Goal: Task Accomplishment & Management: Manage account settings

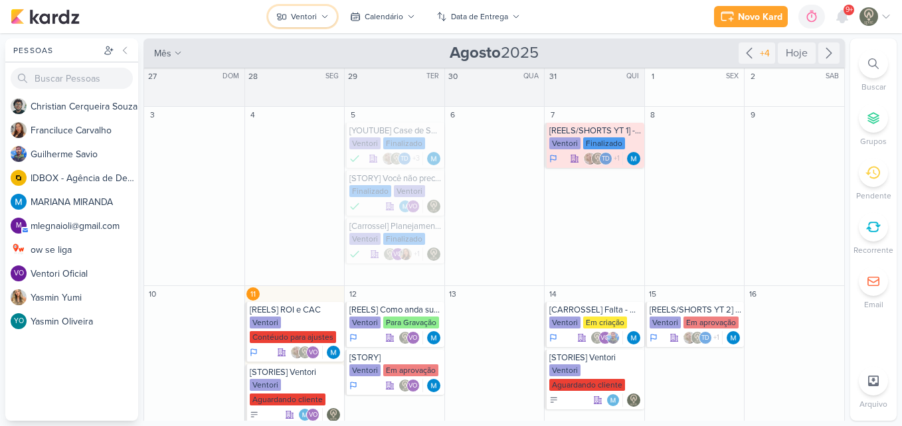
click at [300, 23] on button "Ventori" at bounding box center [302, 16] width 68 height 21
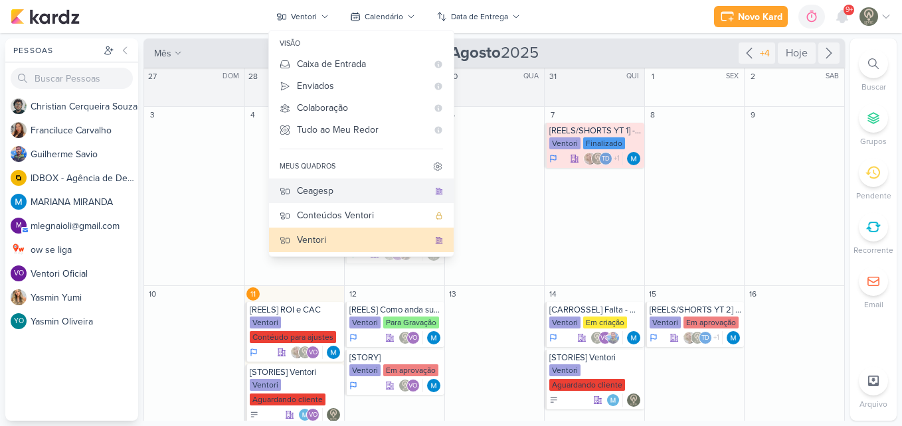
click at [316, 192] on div "Ceagesp" at bounding box center [363, 191] width 132 height 14
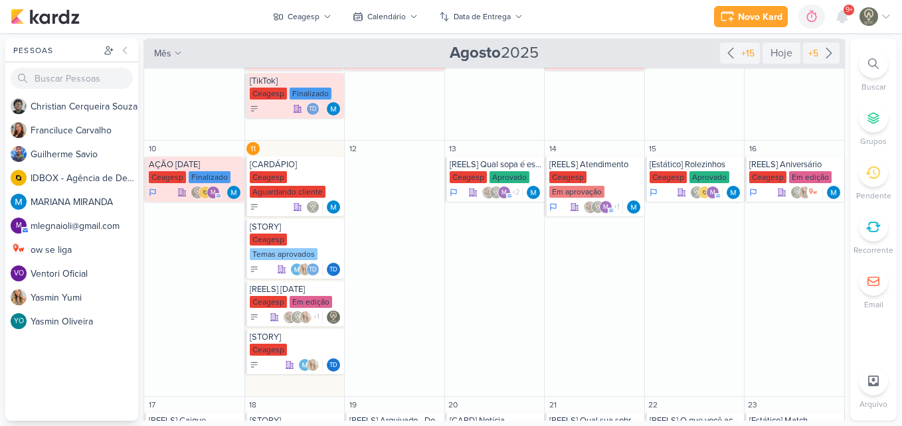
scroll to position [306, 0]
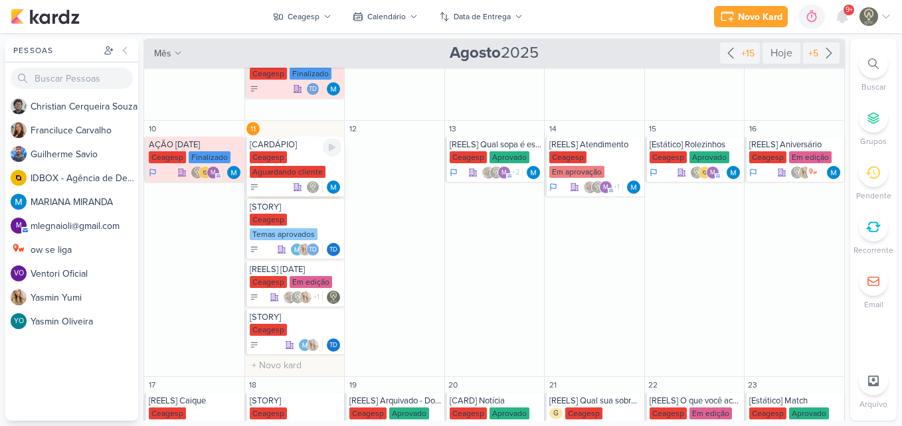
click at [284, 163] on div "Ceagesp" at bounding box center [268, 157] width 37 height 12
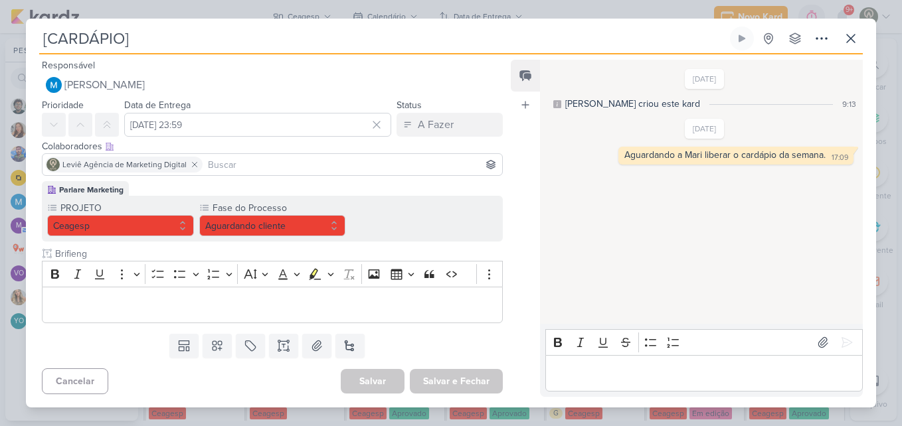
click at [284, 163] on input at bounding box center [352, 165] width 294 height 16
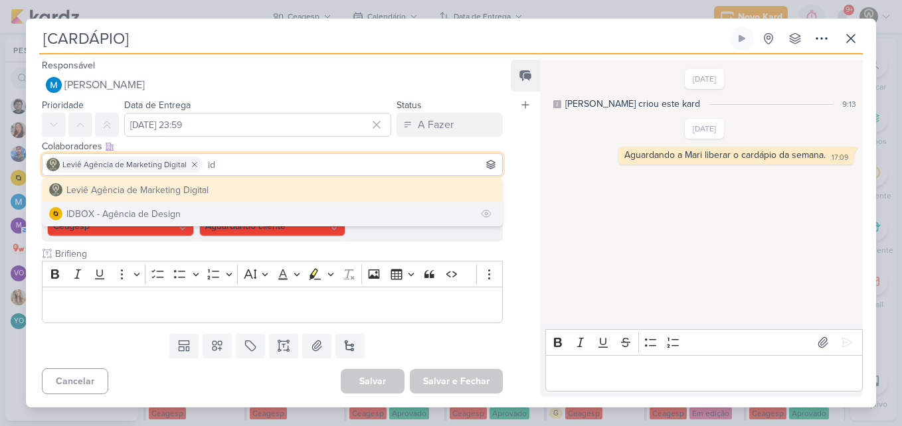
type input "id"
click at [262, 217] on button "IDBOX - Agência de Design" at bounding box center [273, 214] width 460 height 24
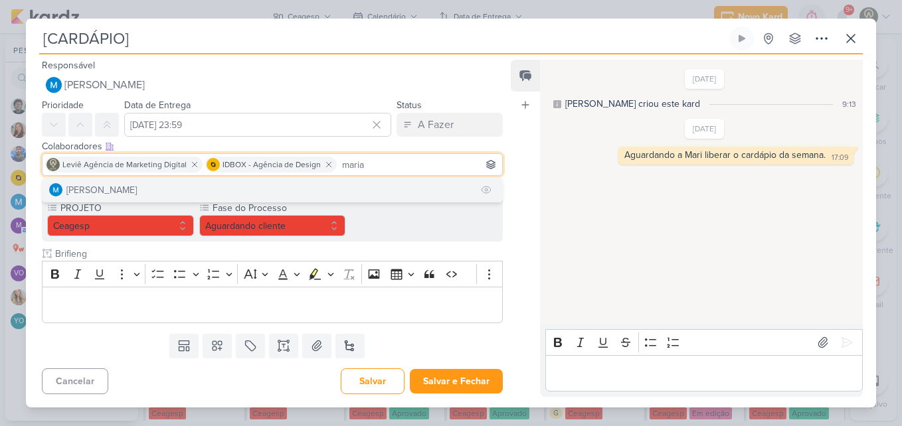
type input "maria"
click at [345, 185] on button "[PERSON_NAME]" at bounding box center [273, 190] width 460 height 24
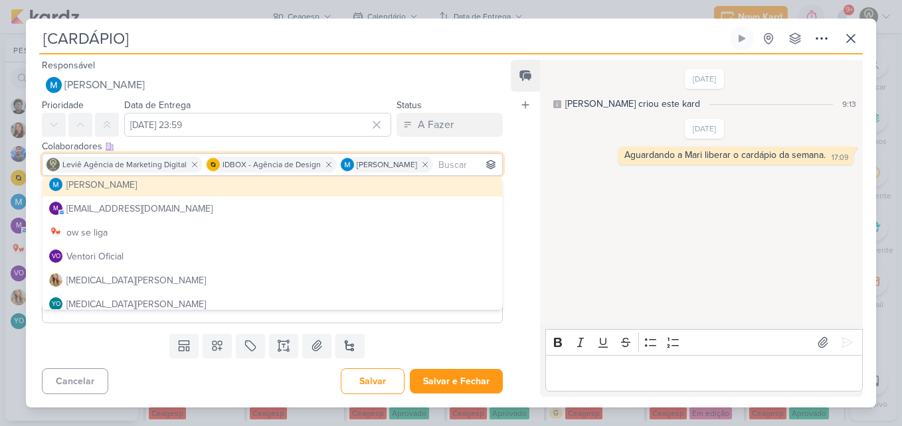
scroll to position [132, 0]
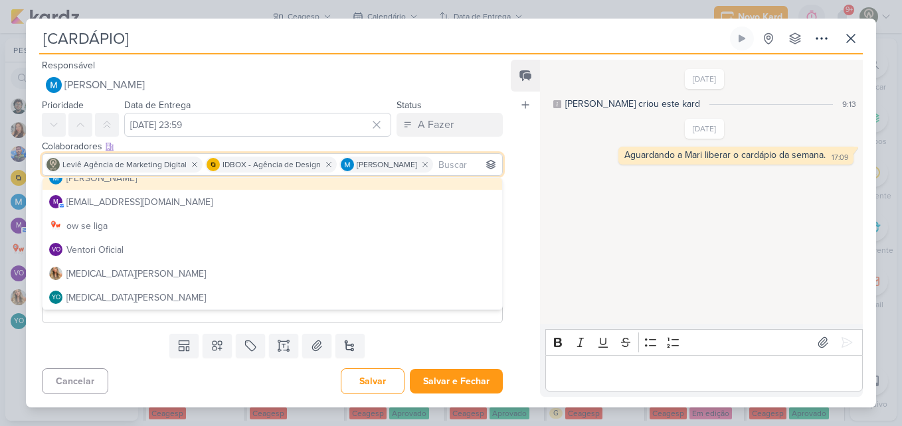
click at [541, 296] on div "[DATE] [PERSON_NAME] criou este kard 9:13 [DATE] 17:09" at bounding box center [701, 192] width 322 height 263
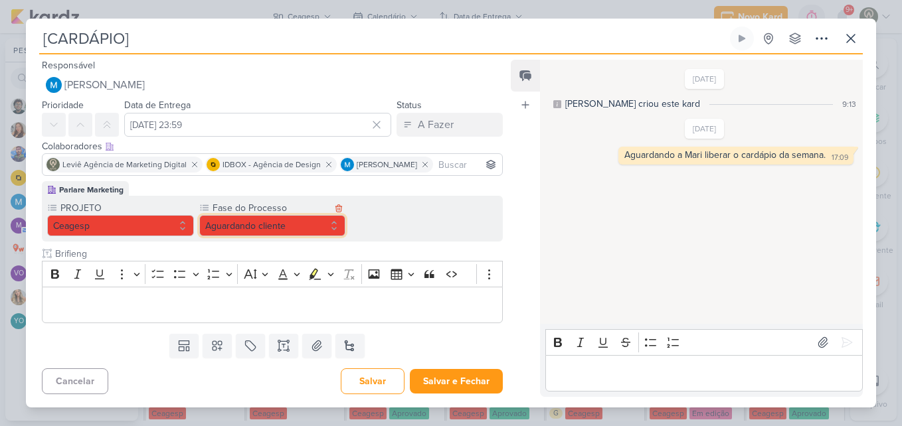
click at [304, 222] on button "Aguardando cliente" at bounding box center [272, 225] width 147 height 21
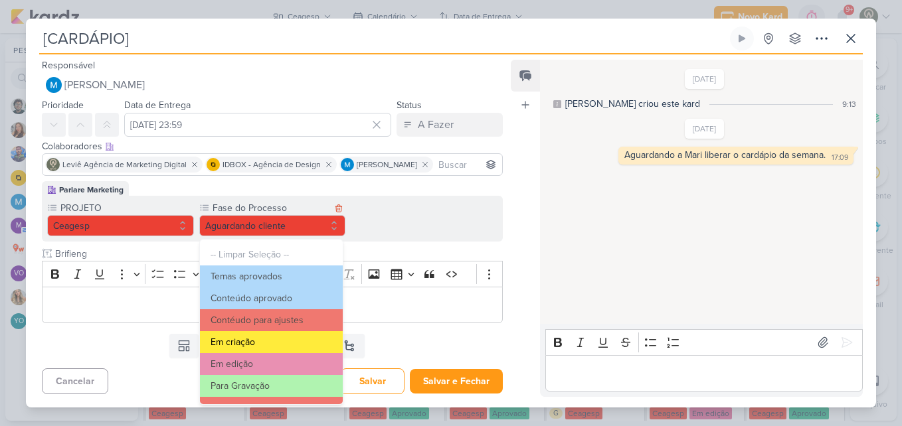
click at [301, 351] on button "Em criação" at bounding box center [271, 342] width 143 height 22
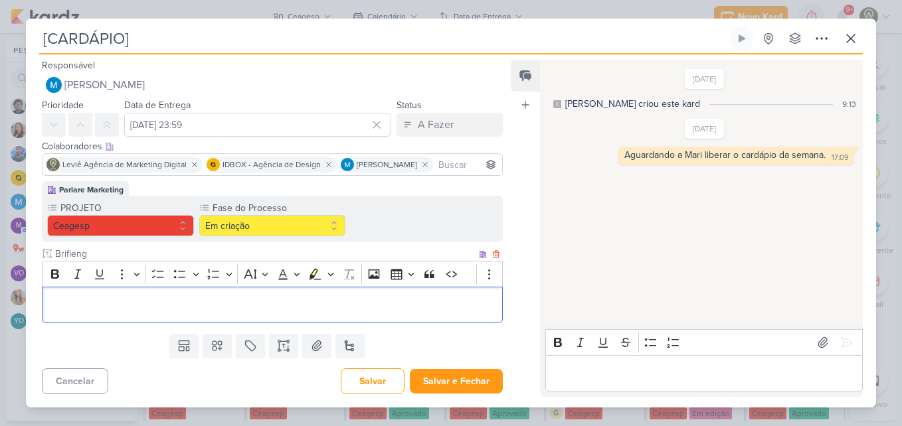
click at [239, 310] on p "Editor editing area: main" at bounding box center [272, 305] width 446 height 16
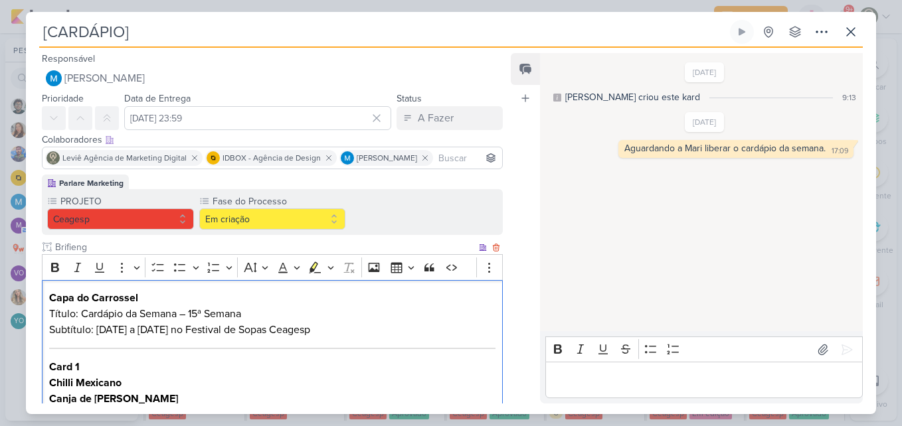
scroll to position [427, 0]
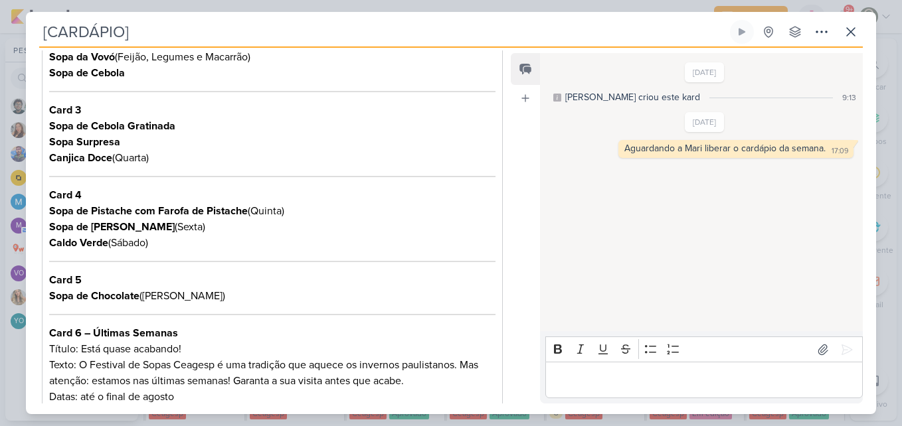
click at [502, 179] on div "Parlare Marketing PROJETO [GEOGRAPHIC_DATA] Fase do Processo" at bounding box center [267, 84] width 482 height 673
click at [517, 183] on div "Feed Atrelar email Solte o email para atrelar ao kard" at bounding box center [525, 228] width 29 height 351
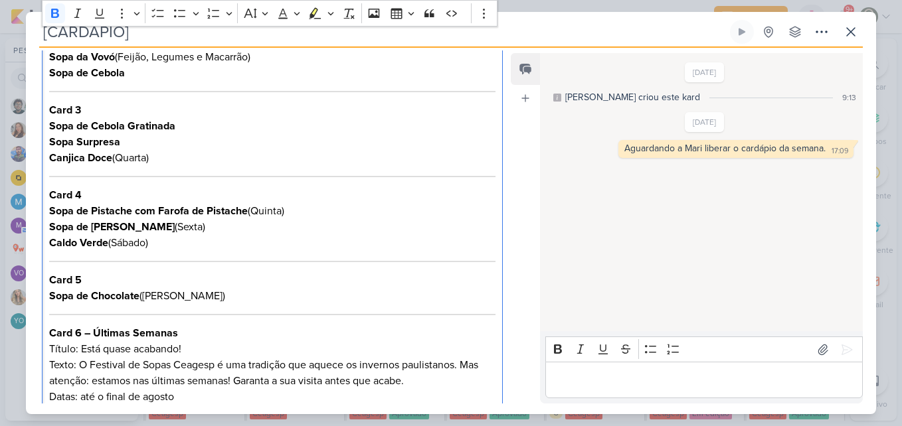
click at [432, 70] on p "Card 2 Sopa de Mariscos Sopa da Vovó (Feijão, Legumes e Macarrão) Sopa de Cebola" at bounding box center [272, 49] width 446 height 64
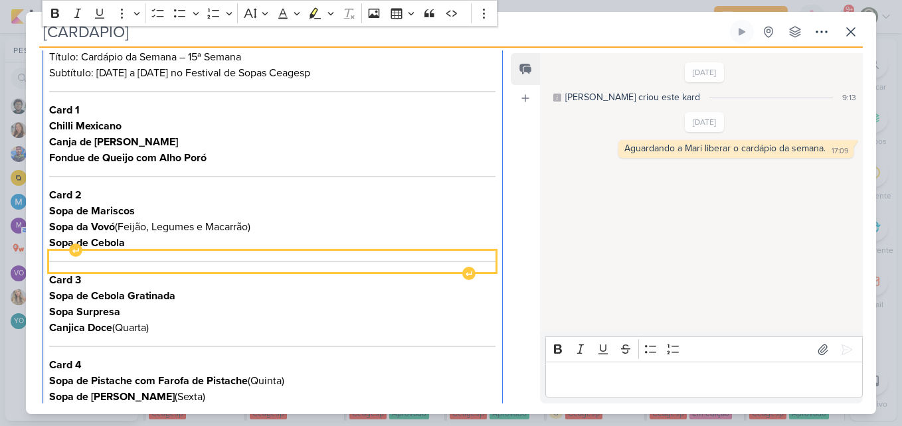
scroll to position [241, 0]
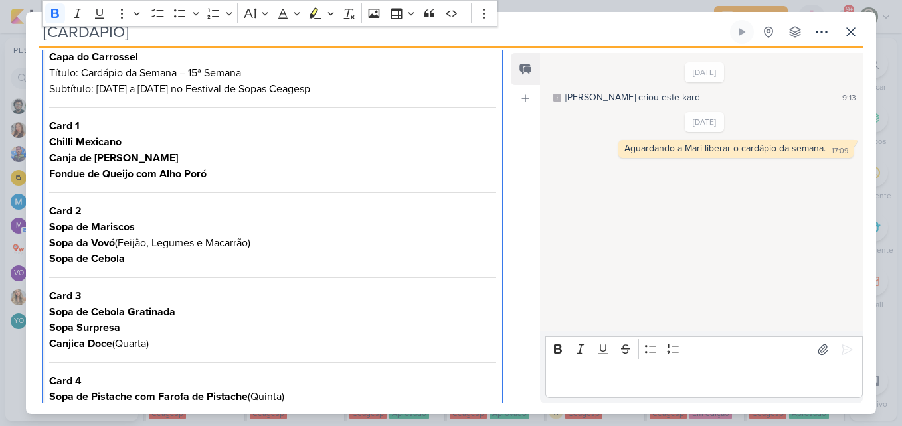
click at [147, 121] on p "Card 1 Chilli Mexicano Canja de Galinha Caipira Fondue de Queijo com Alho Poró" at bounding box center [272, 150] width 446 height 64
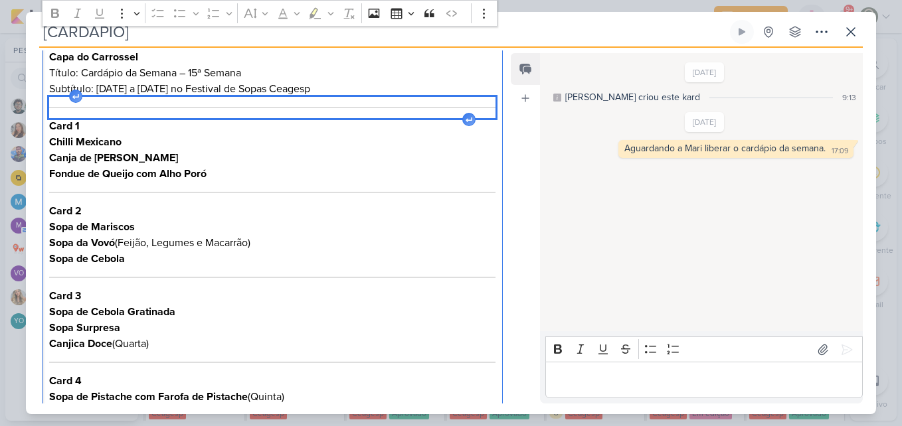
click at [161, 116] on div "Editor editing area: main" at bounding box center [272, 107] width 446 height 21
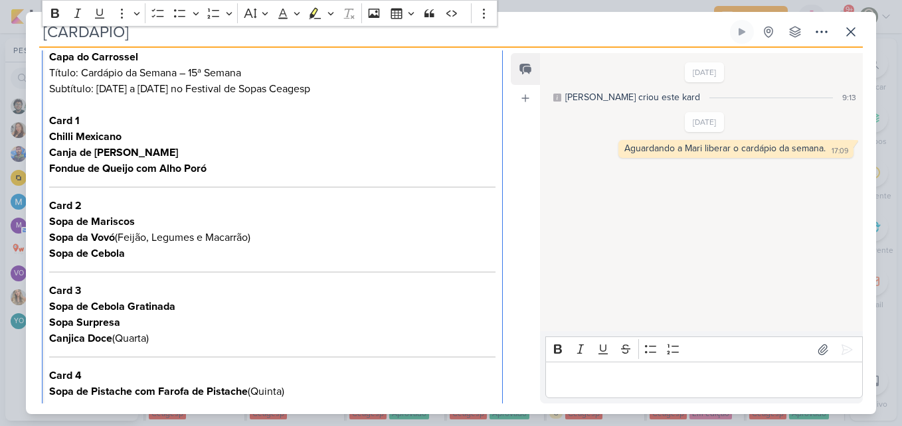
click at [75, 141] on strong "Chilli Mexicano" at bounding box center [85, 136] width 72 height 13
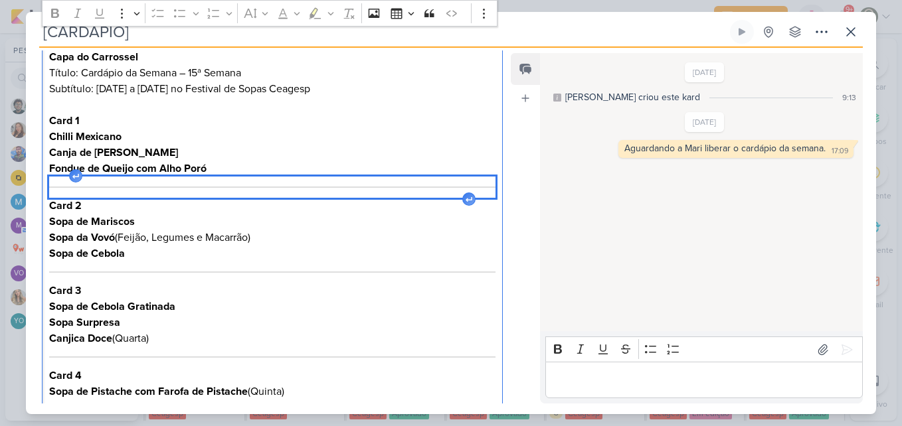
click at [105, 186] on div "Editor editing area: main" at bounding box center [272, 187] width 446 height 21
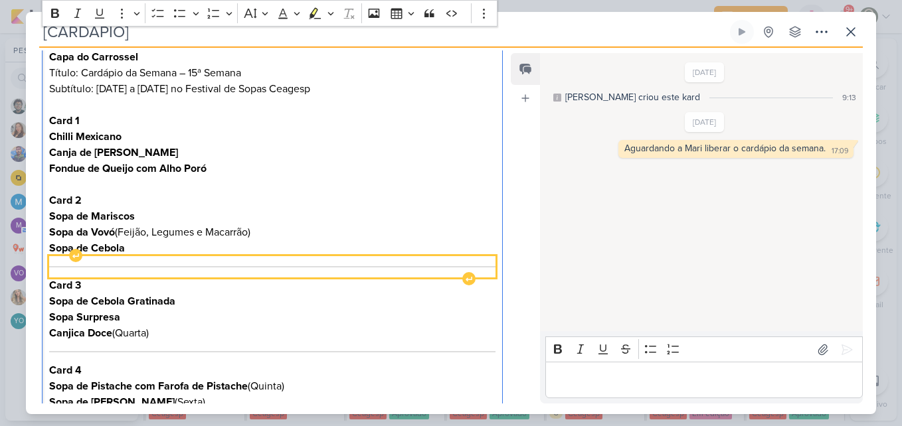
click at [141, 272] on div "Editor editing area: main" at bounding box center [272, 266] width 446 height 21
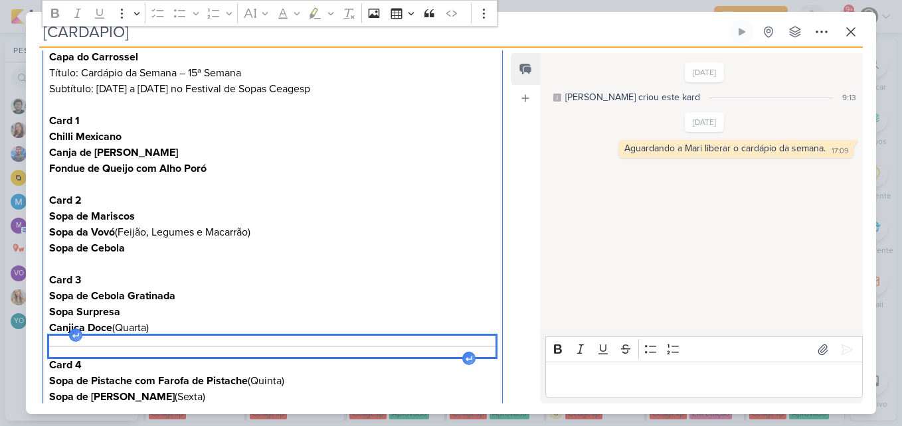
click at [215, 353] on div "Editor editing area: main" at bounding box center [272, 346] width 446 height 21
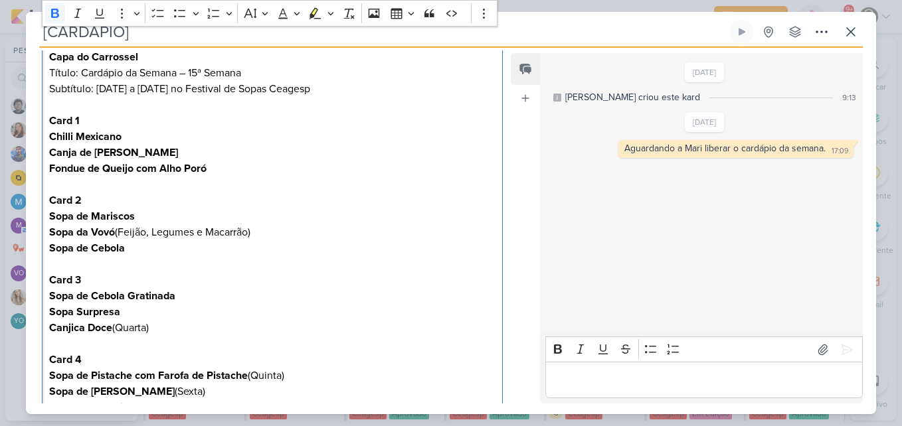
click at [217, 286] on p "Card 3 Sopa de Cebola Gratinada Sopa Surpresa Canjica Doce (Quarta)" at bounding box center [272, 304] width 446 height 64
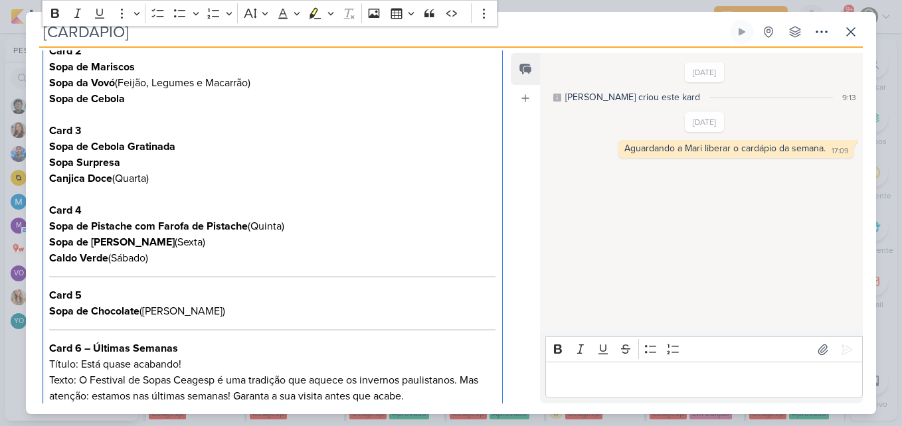
scroll to position [407, 0]
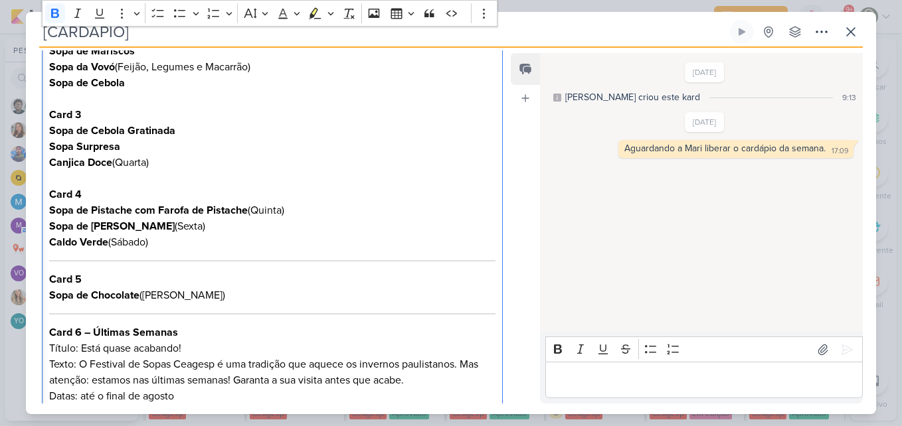
drag, startPoint x: 47, startPoint y: 162, endPoint x: 159, endPoint y: 169, distance: 112.5
click at [159, 169] on div "Capa do Carrossel Título: Cardápio da Semana – 15ª Semana Subtítulo: [DATE] a […" at bounding box center [272, 144] width 461 height 541
click at [47, 211] on div "Capa do Carrossel Título: Cardápio da Semana – 15ª Semana Subtítulo: [DATE] a […" at bounding box center [272, 144] width 461 height 541
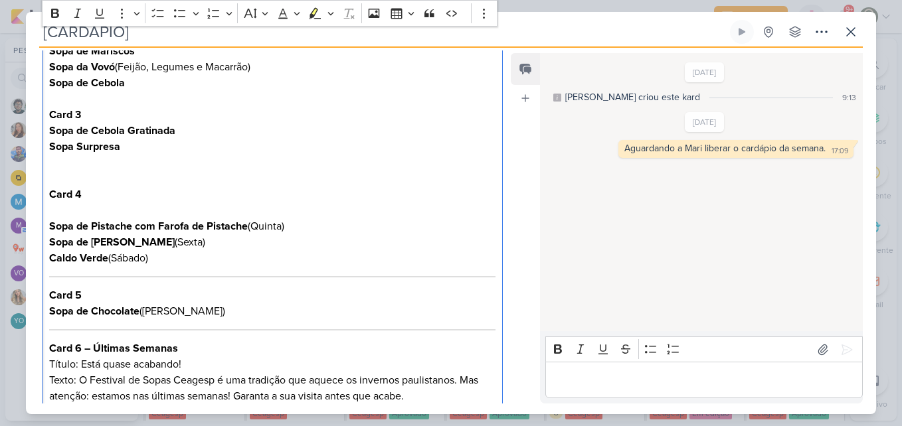
click at [60, 212] on p "Card 4" at bounding box center [272, 203] width 446 height 32
click at [59, 178] on p "Editor editing area: main" at bounding box center [272, 179] width 446 height 16
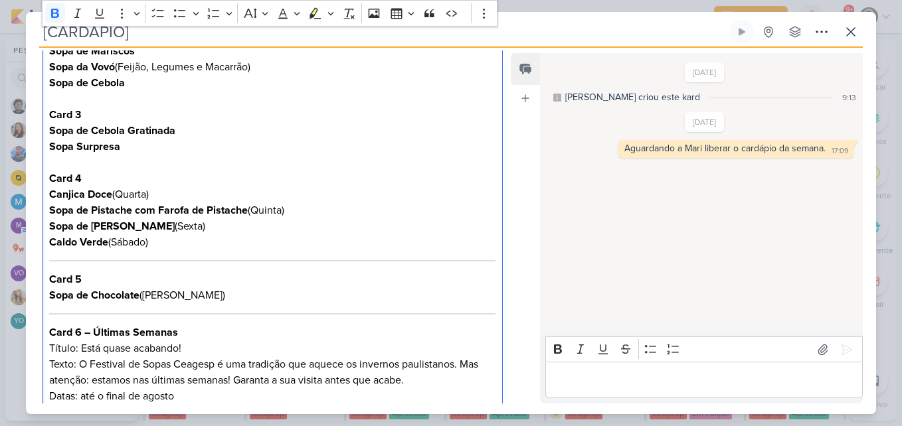
drag, startPoint x: 48, startPoint y: 243, endPoint x: 169, endPoint y: 243, distance: 120.2
click at [169, 243] on p "Sopa de Pistache com Farofa de Pistache (Quinta) Sopa de [PERSON_NAME] (Sexta) …" at bounding box center [272, 227] width 446 height 48
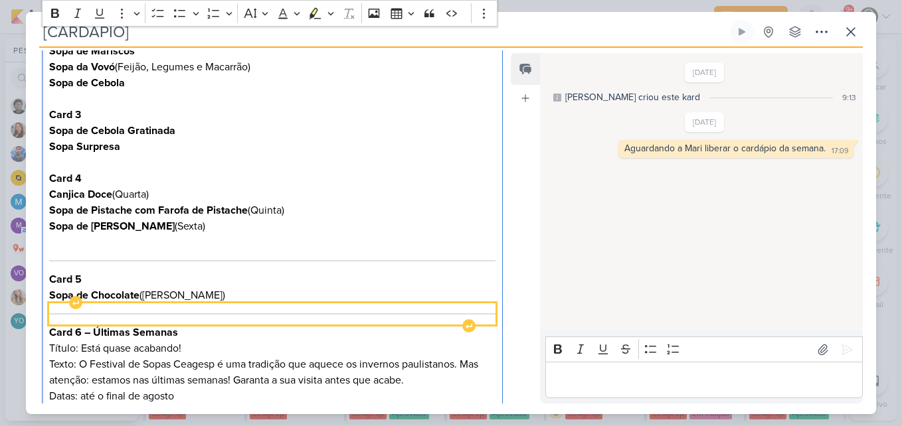
click at [56, 304] on div "Editor editing area: main" at bounding box center [272, 314] width 446 height 21
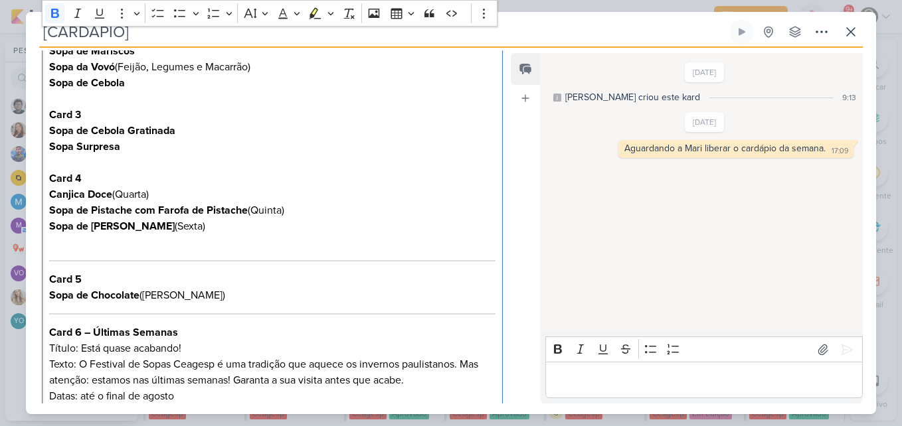
click at [48, 292] on div "Capa do Carrossel Título: Cardápio da Semana – 15ª Semana Subtítulo: [DATE] a […" at bounding box center [272, 144] width 461 height 541
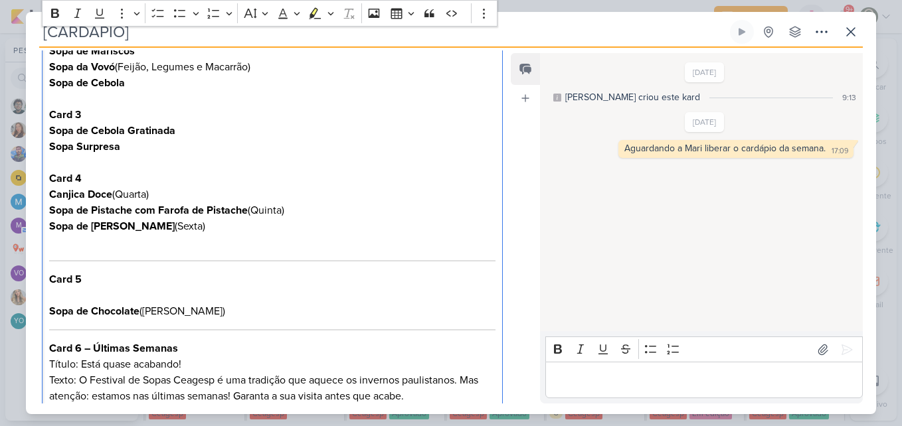
click at [54, 295] on p "Card 5" at bounding box center [272, 288] width 446 height 32
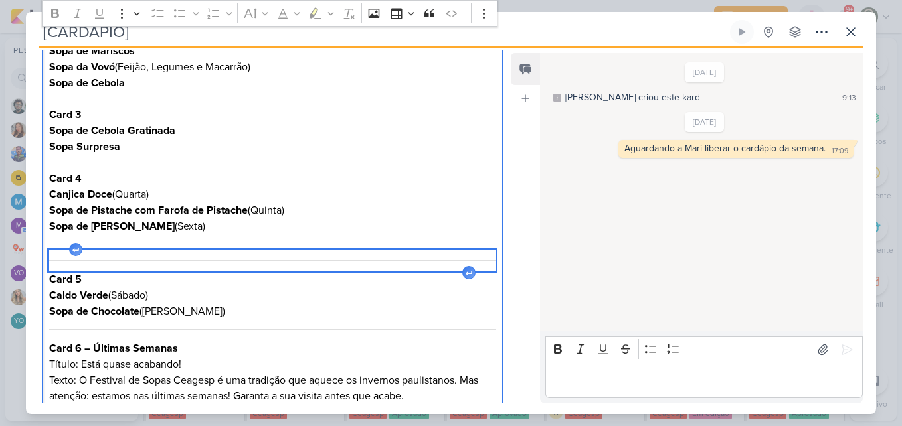
click at [242, 252] on div "Editor editing area: main" at bounding box center [272, 260] width 446 height 21
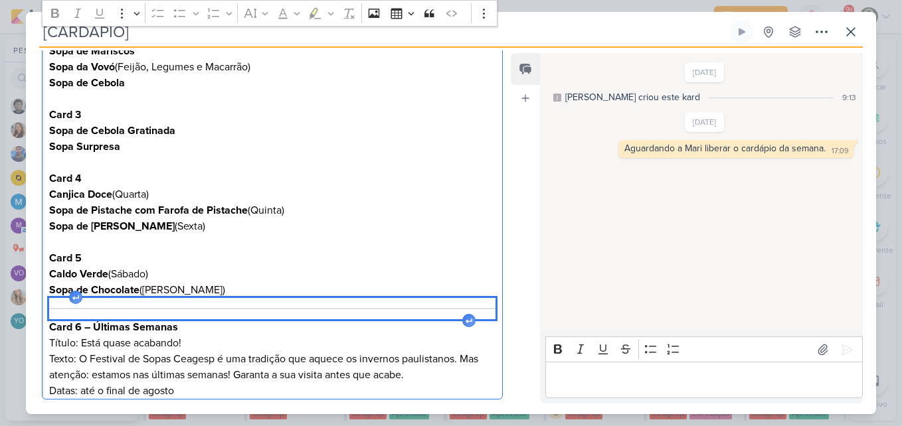
click at [250, 312] on div "Editor editing area: main" at bounding box center [272, 308] width 446 height 21
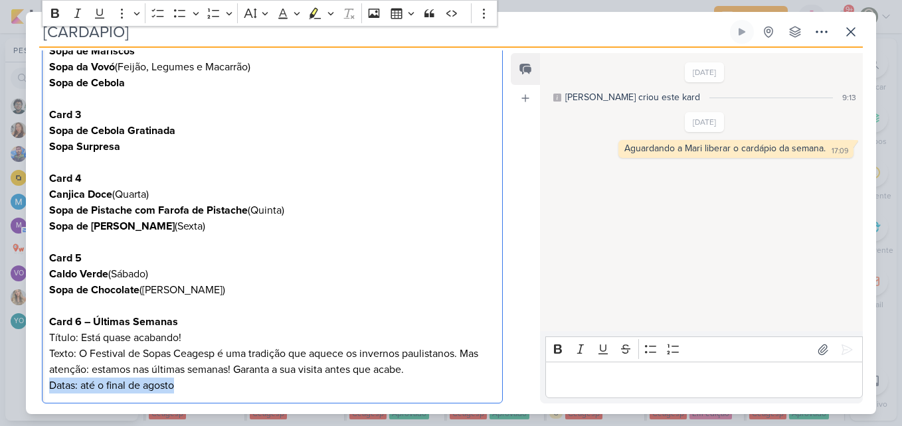
drag, startPoint x: 197, startPoint y: 389, endPoint x: 48, endPoint y: 391, distance: 149.5
click at [48, 391] on div "Capa do Carrossel Título: Cardápio da Semana – 15ª Semana Subtítulo: [DATE] a […" at bounding box center [272, 139] width 461 height 531
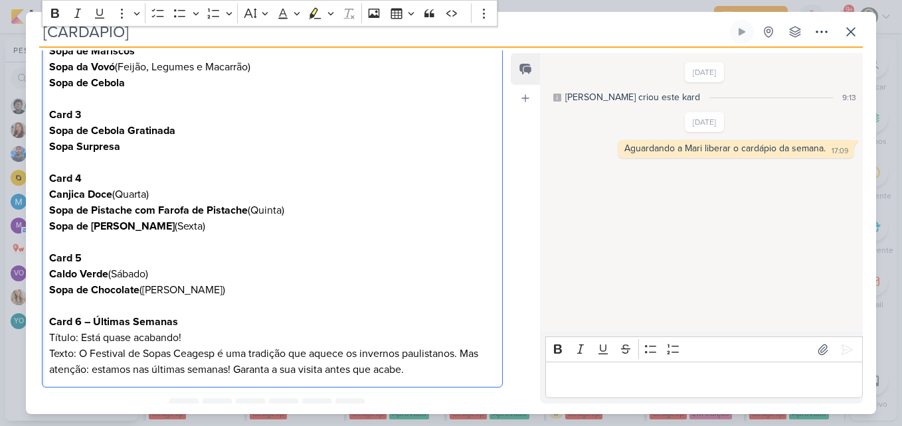
scroll to position [464, 0]
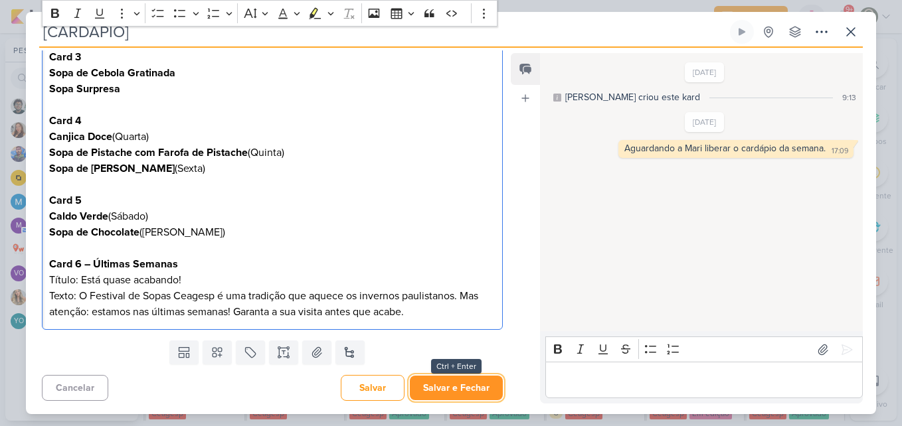
click at [453, 387] on button "Salvar e Fechar" at bounding box center [456, 388] width 93 height 25
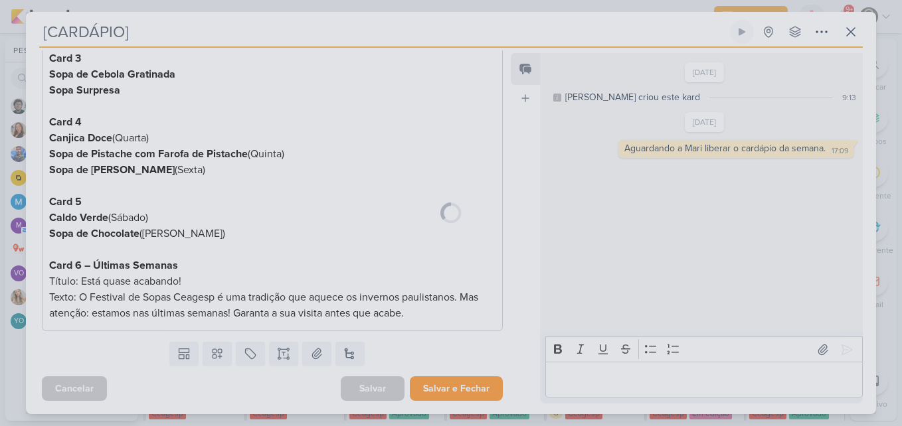
scroll to position [463, 0]
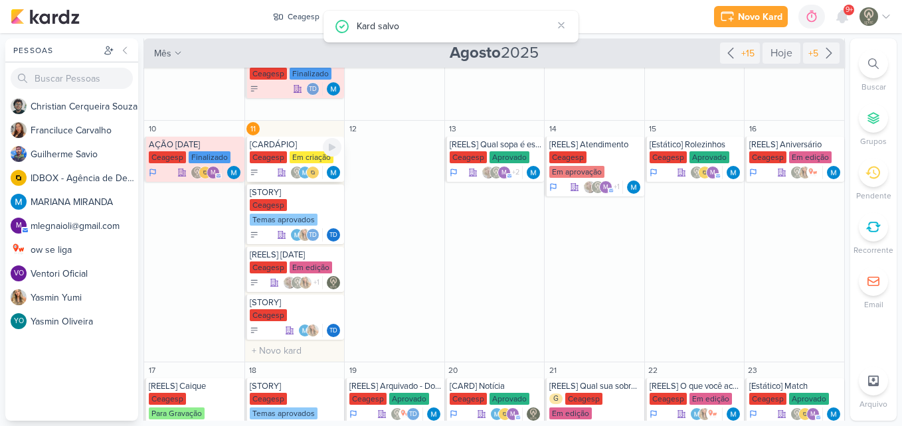
click at [295, 159] on div "Em criação" at bounding box center [312, 157] width 44 height 12
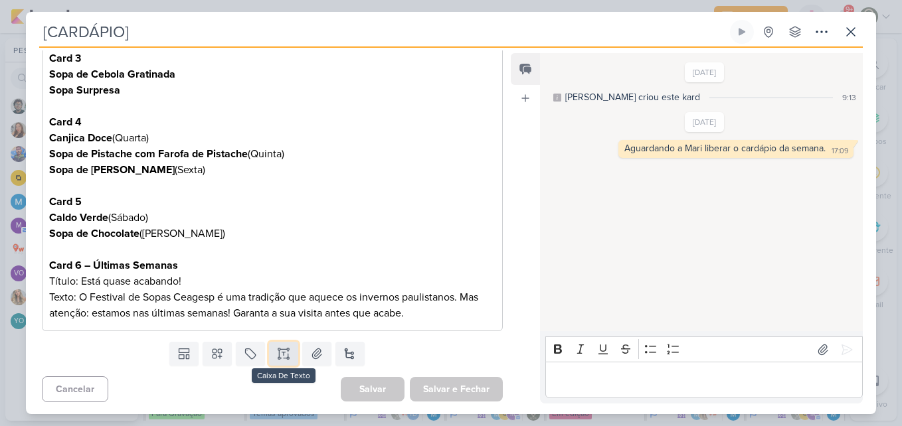
click at [276, 362] on button at bounding box center [283, 354] width 29 height 24
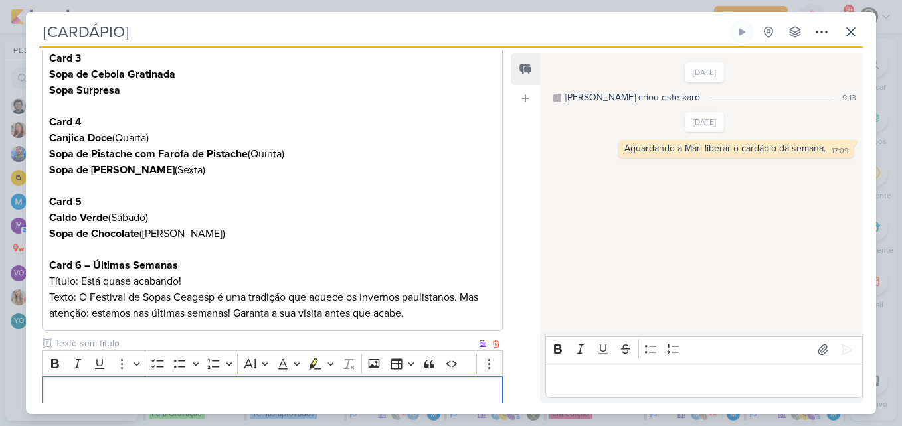
scroll to position [557, 0]
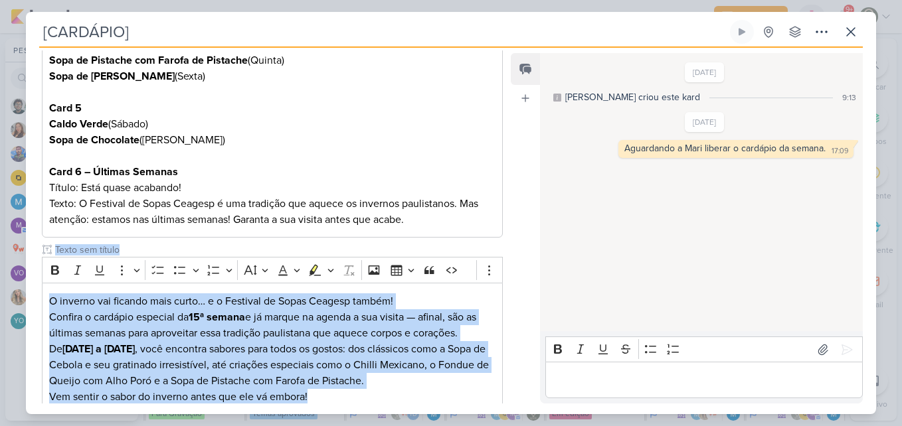
drag, startPoint x: 502, startPoint y: 279, endPoint x: 508, endPoint y: 342, distance: 63.4
click at [508, 342] on div "Responsável [PERSON_NAME] Nenhum contato encontrado create new contact Novo Con…" at bounding box center [451, 231] width 850 height 367
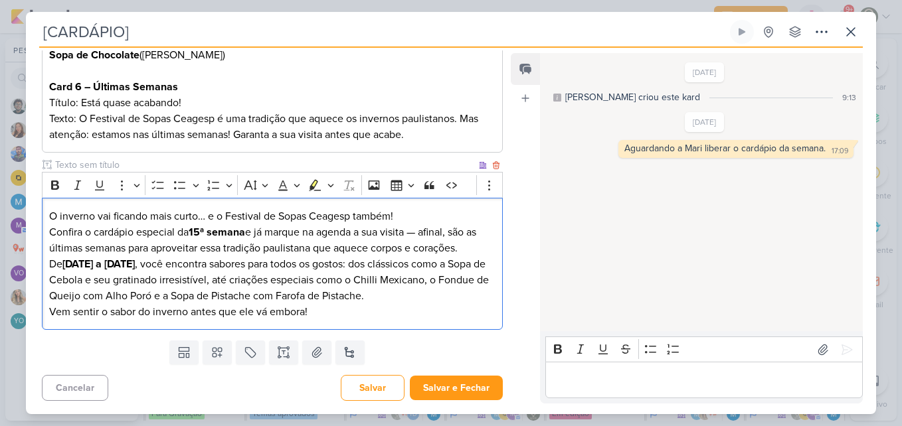
click at [278, 241] on p "O inverno vai ficando mais curto… e o Festival de Sopas Ceagesp também! Confira…" at bounding box center [272, 233] width 446 height 48
click at [431, 213] on p "O inverno vai ficando mais curto… e o Festival de Sopas Ceagesp também! Confira…" at bounding box center [272, 233] width 446 height 48
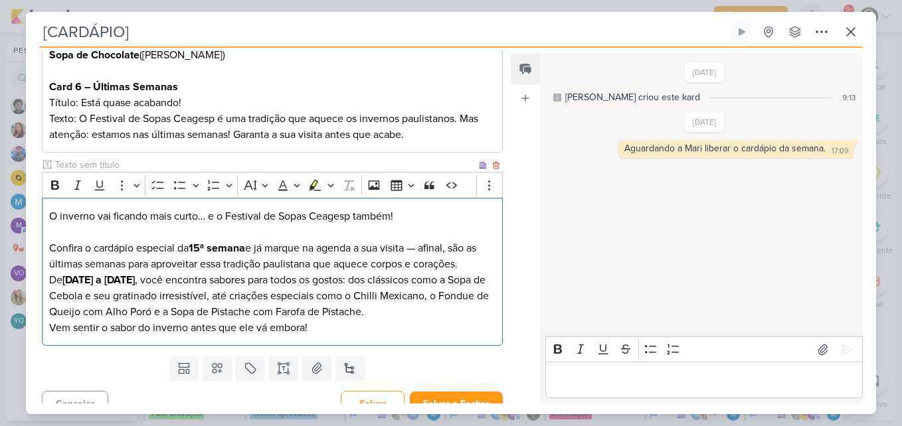
click at [321, 280] on p "De [DATE] a [DATE] , você encontra sabores para todos os gostos: dos clássicos …" at bounding box center [272, 296] width 446 height 48
click at [428, 249] on p "Confira o cardápio especial da 15ª semana e já marque na agenda a sua visita — …" at bounding box center [272, 249] width 446 height 48
click at [472, 266] on p "Confira o cardápio especial da 15ª semana e já marque na agenda a sua visita, […" at bounding box center [272, 249] width 446 height 48
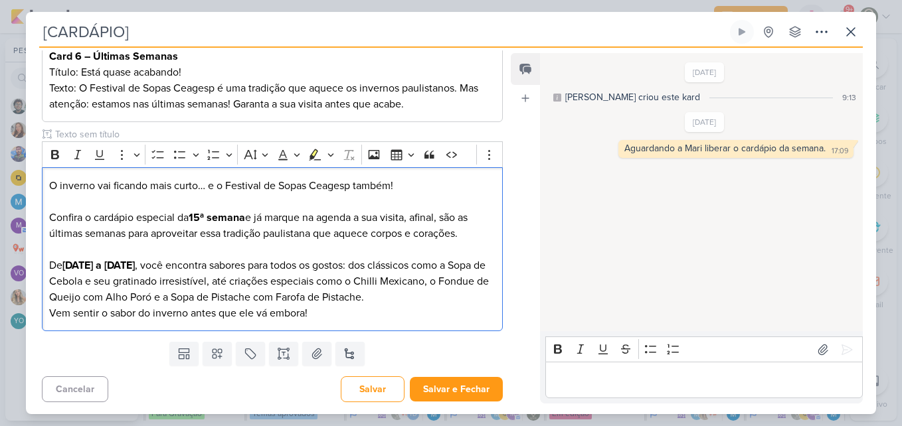
scroll to position [674, 0]
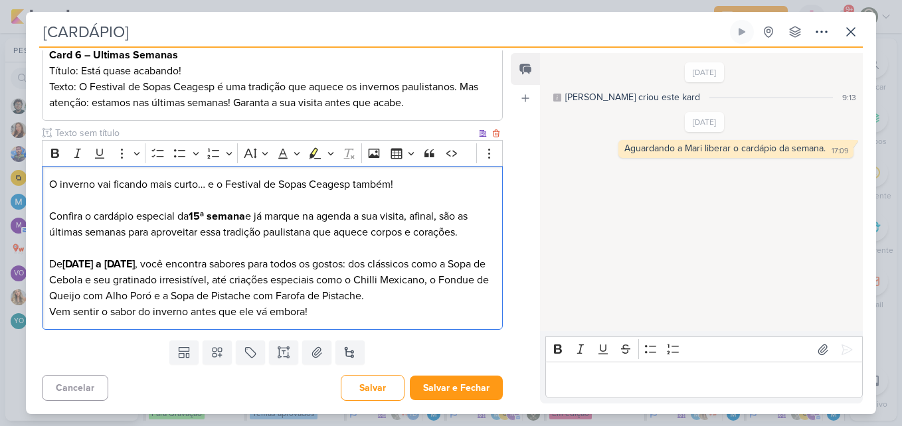
click at [393, 300] on p "De [DATE] a [DATE] , você encontra sabores para todos os gostos: dos clássicos …" at bounding box center [272, 280] width 446 height 48
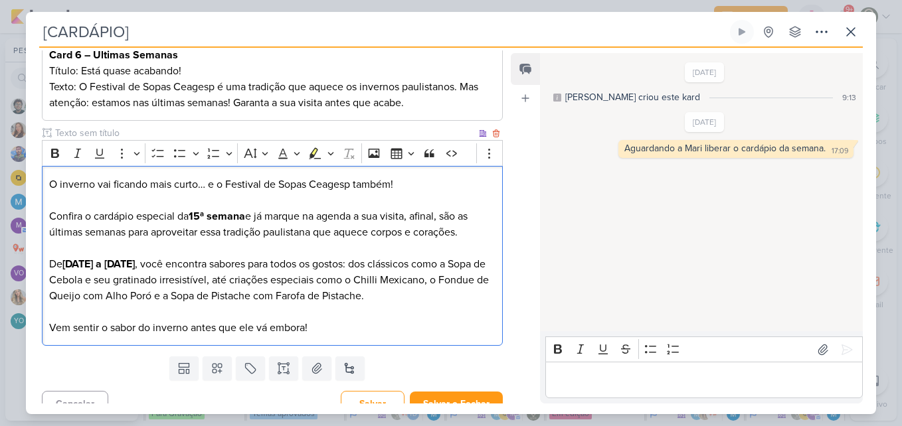
click at [366, 329] on p "Vem sentir o sabor do inverno antes que ele vá embora!" at bounding box center [272, 328] width 446 height 16
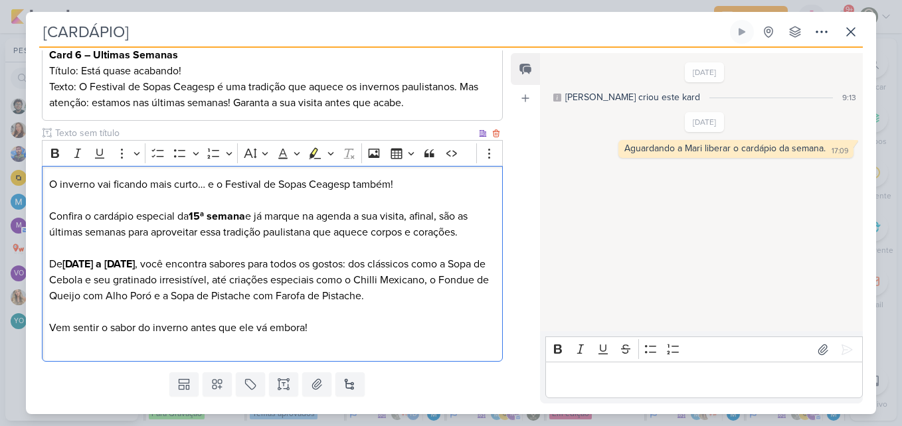
scroll to position [684, 0]
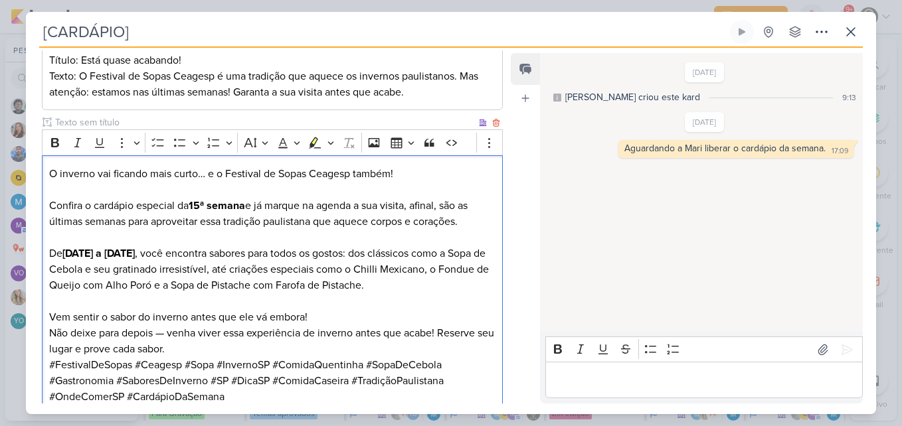
click at [372, 316] on p "Vem sentir o sabor do inverno antes que ele vá embora!" at bounding box center [272, 318] width 446 height 16
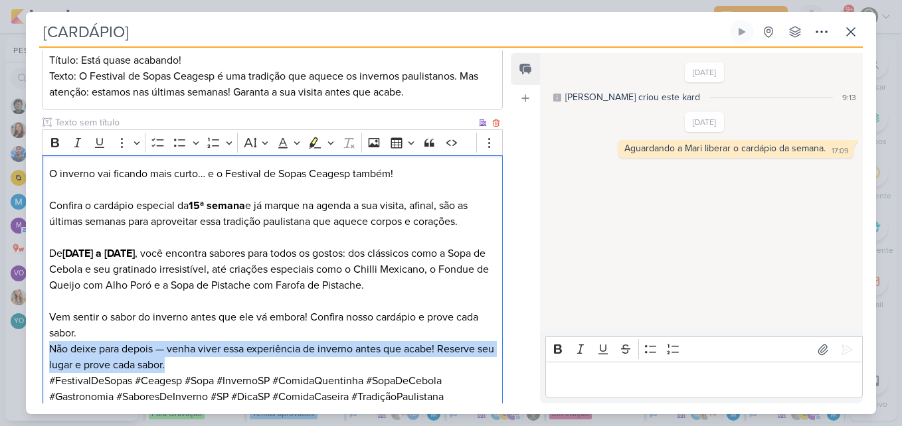
drag, startPoint x: 217, startPoint y: 367, endPoint x: 45, endPoint y: 351, distance: 172.9
click at [45, 351] on div "O inverno vai ficando mais curto… e o Festival de Sopas Ceagesp também! Confira…" at bounding box center [272, 293] width 461 height 276
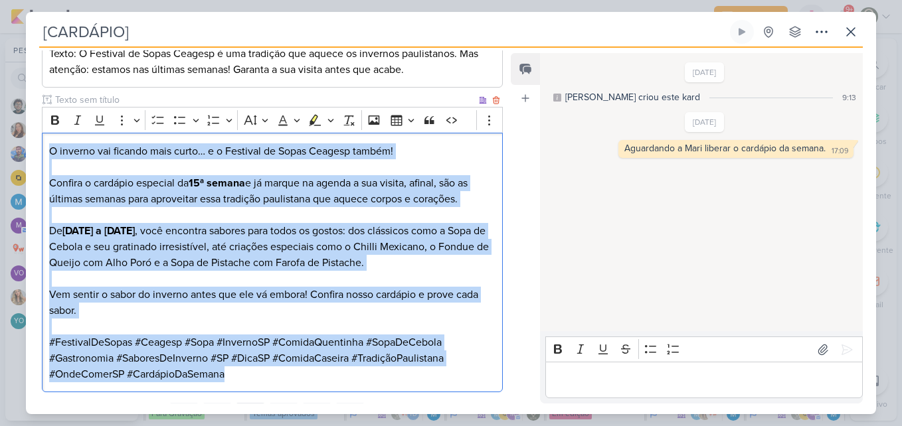
drag, startPoint x: 47, startPoint y: 172, endPoint x: 242, endPoint y: 393, distance: 295.1
click at [242, 393] on div "Responsável [PERSON_NAME] Nenhum contato encontrado create new contact Novo Con…" at bounding box center [267, 226] width 482 height 353
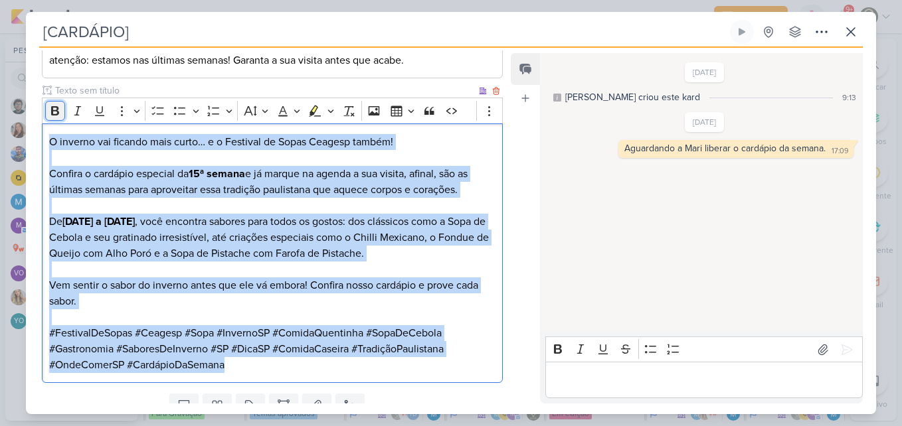
click at [50, 110] on icon "Editor toolbar" at bounding box center [54, 110] width 13 height 13
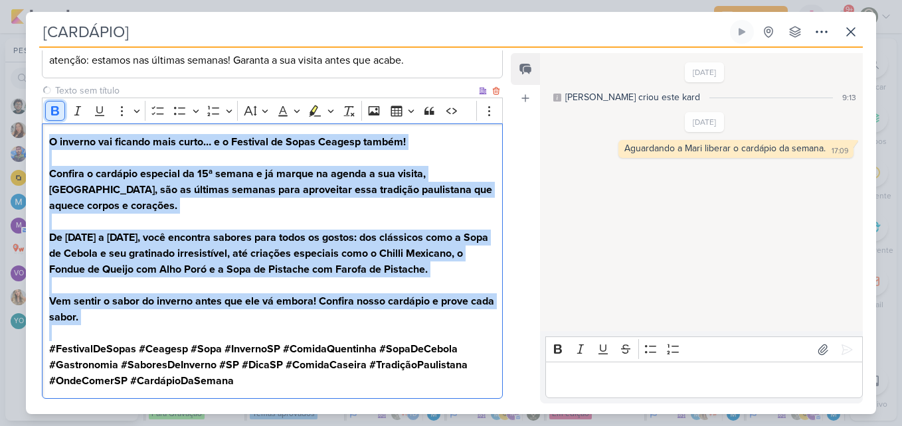
click at [50, 110] on icon "Editor toolbar" at bounding box center [54, 110] width 13 height 13
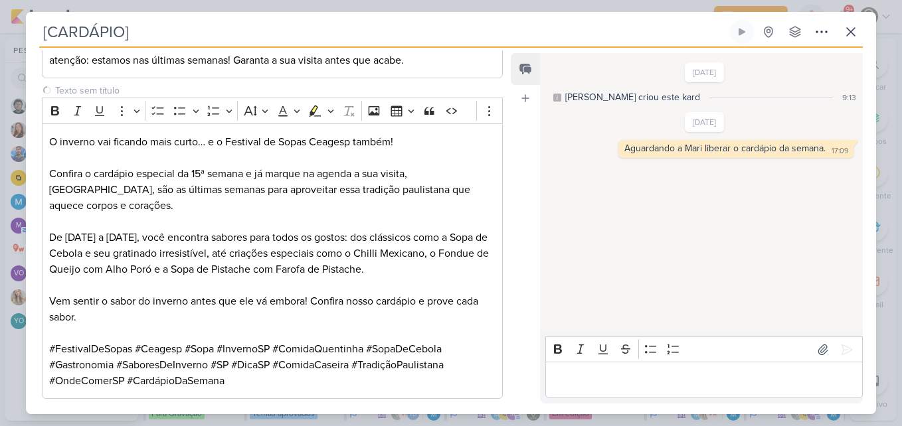
click at [508, 287] on div "Responsável [PERSON_NAME] Nenhum contato encontrado create new contact Novo Con…" at bounding box center [451, 231] width 850 height 367
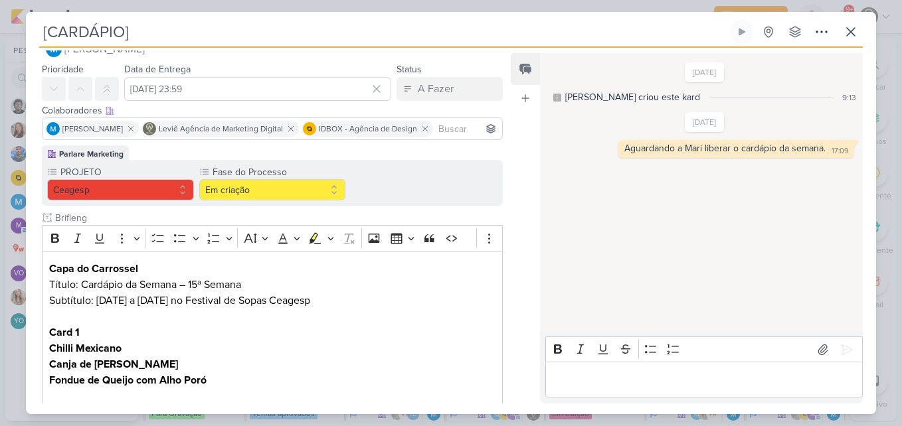
scroll to position [25, 0]
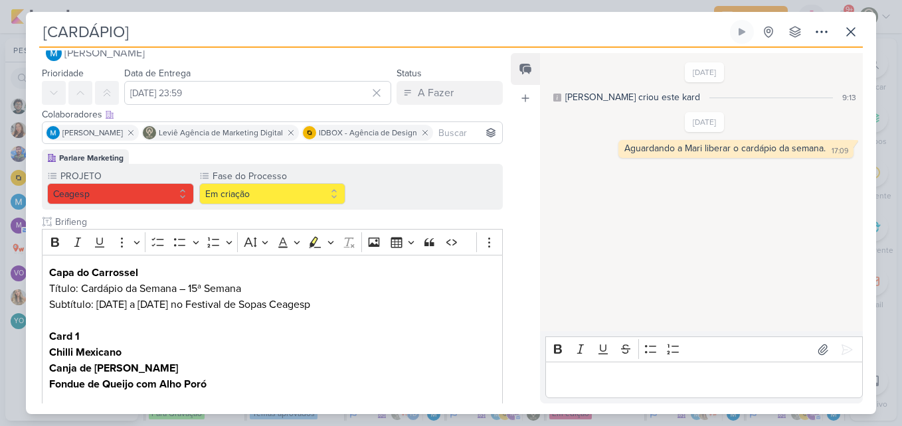
click at [456, 128] on input at bounding box center [468, 133] width 64 height 16
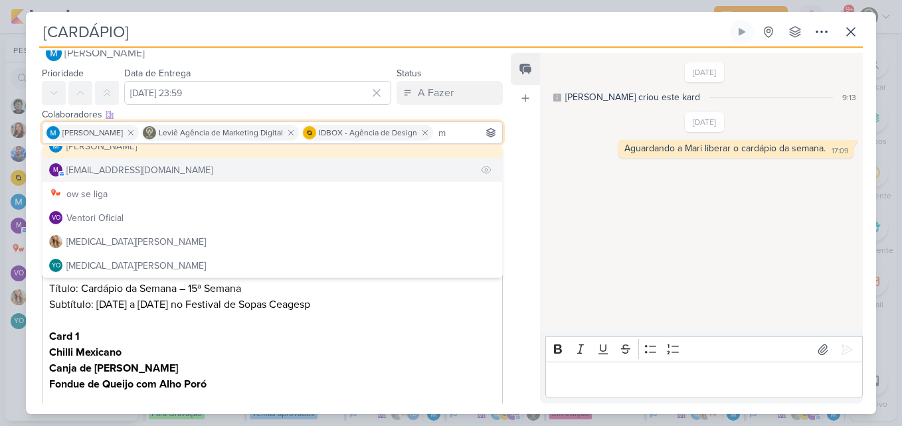
type input "m"
click at [399, 164] on button "m [EMAIL_ADDRESS][DOMAIN_NAME]" at bounding box center [273, 170] width 460 height 24
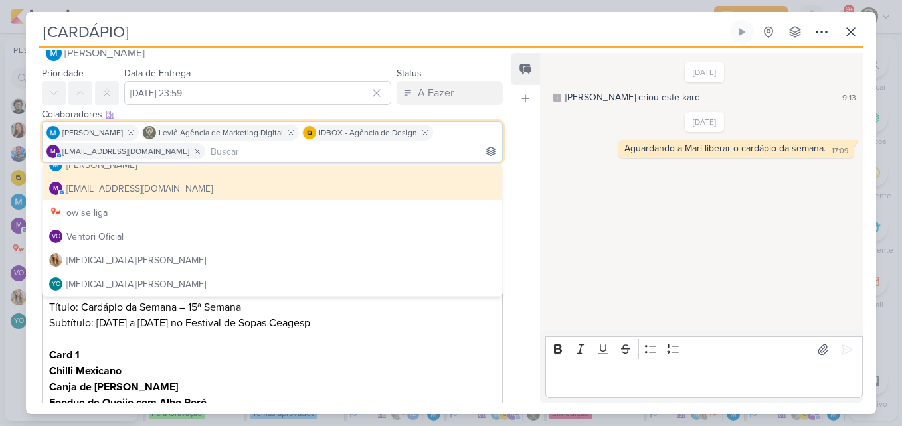
click at [618, 191] on div "[DATE] [PERSON_NAME] criou este kard 9:13 [DATE] 17:09" at bounding box center [701, 192] width 322 height 277
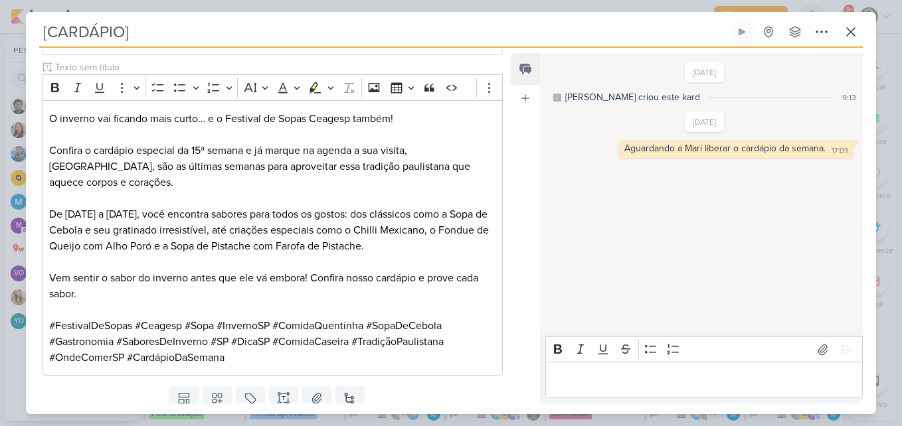
scroll to position [788, 0]
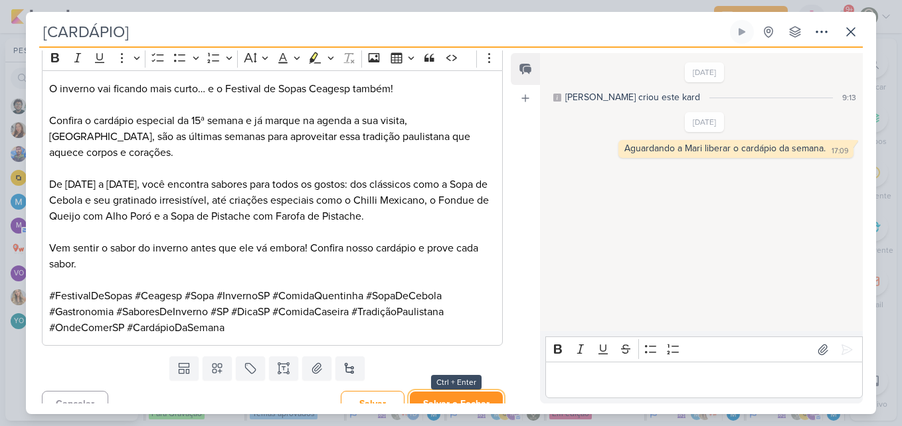
click at [485, 393] on button "Salvar e Fechar" at bounding box center [456, 404] width 93 height 25
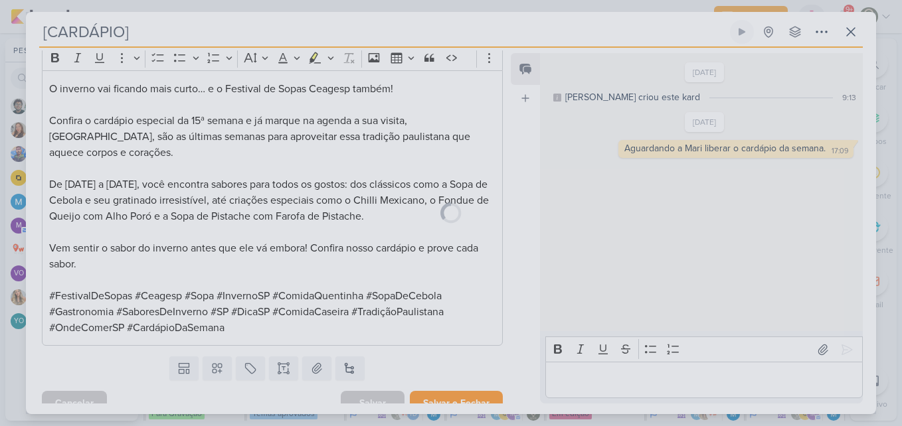
scroll to position [787, 0]
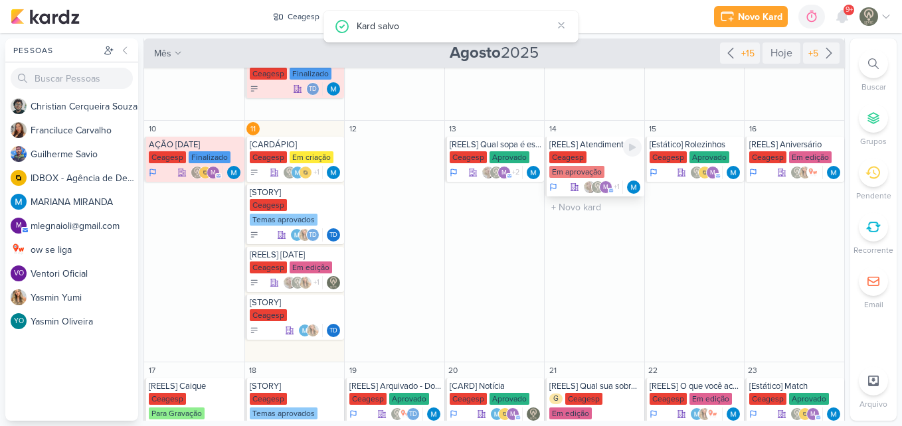
click at [604, 157] on div "Ceagesp Em aprovação" at bounding box center [595, 165] width 92 height 28
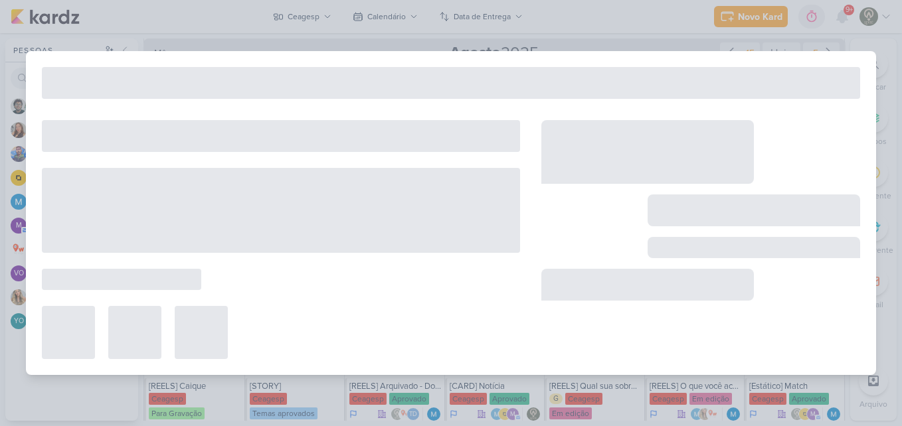
type input "[REELS] Atendimento"
type input "[DATE] 23:59"
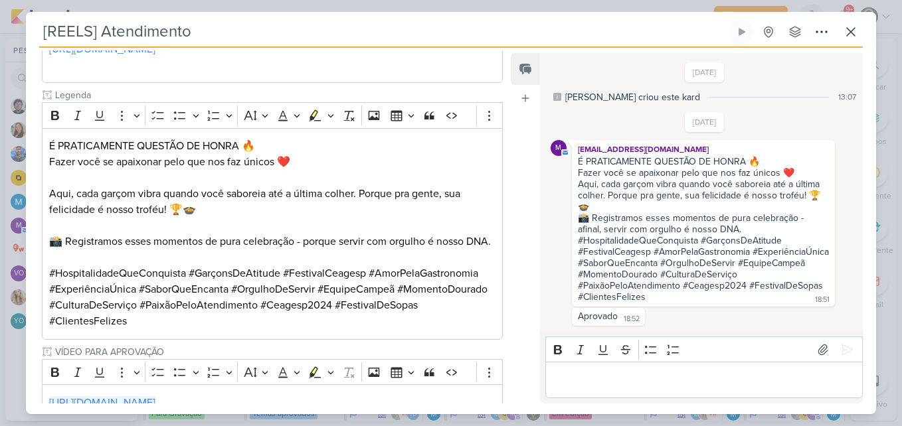
scroll to position [302, 0]
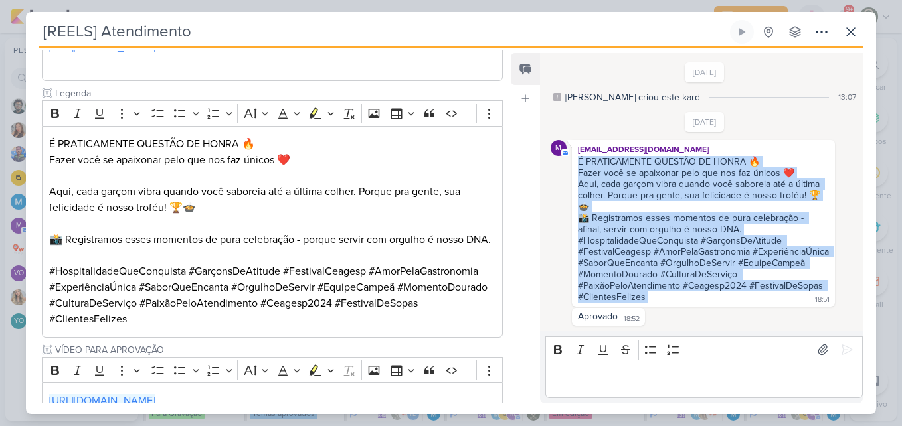
drag, startPoint x: 578, startPoint y: 157, endPoint x: 656, endPoint y: 307, distance: 168.8
click at [656, 307] on div "m [EMAIL_ADDRESS][DOMAIN_NAME] É PRATICAMENTE QUESTÃO DE HONRA 🔥 Fazer você se …" at bounding box center [703, 223] width 263 height 167
copy div "É PRATICAMENTE QUESTÃO DE HONRA 🔥 Fazer você se apaixonar pelo que nos faz únic…"
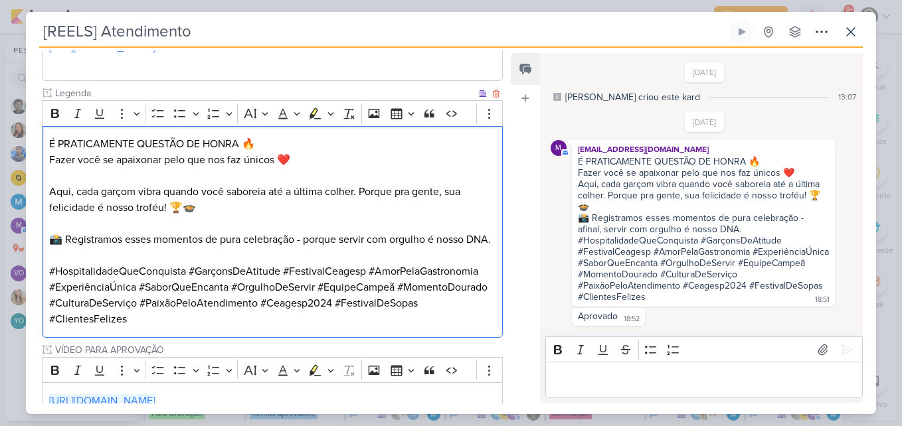
click at [361, 280] on p "#HospitalidadeQueConquista #GarçonsDeAtitude #FestivalCeagesp #AmorPelaGastrono…" at bounding box center [272, 296] width 446 height 64
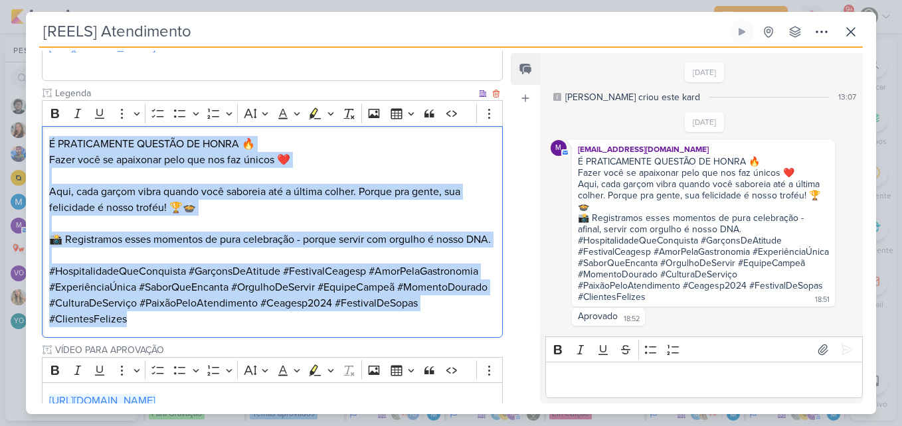
drag, startPoint x: 49, startPoint y: 141, endPoint x: 240, endPoint y: 335, distance: 272.0
click at [240, 335] on div "É PRATICAMENTE QUESTÃO DE HONRA 🔥 Fazer você se apaixonar pelo que nos faz únic…" at bounding box center [272, 232] width 461 height 212
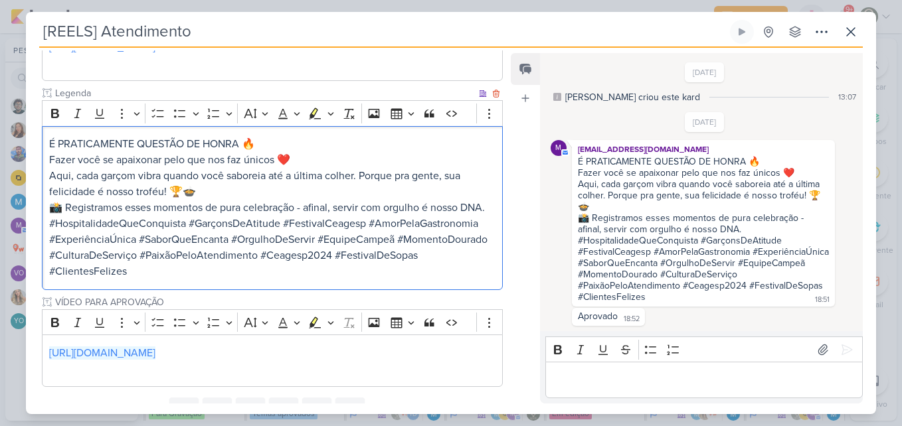
click at [266, 149] on p "É PRATICAMENTE QUESTÃO DE HONRA 🔥" at bounding box center [272, 144] width 446 height 16
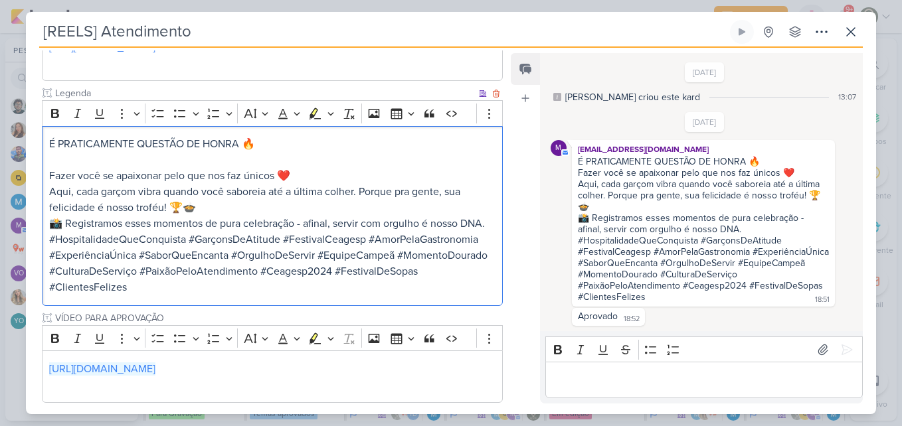
click at [306, 169] on p "Fazer você se apaixonar pelo que nos faz únicos ❤️" at bounding box center [272, 176] width 446 height 16
click at [238, 232] on p "📸 Registramos esses momentos de pura celebração - afinal, servir com orgulho é …" at bounding box center [272, 224] width 446 height 16
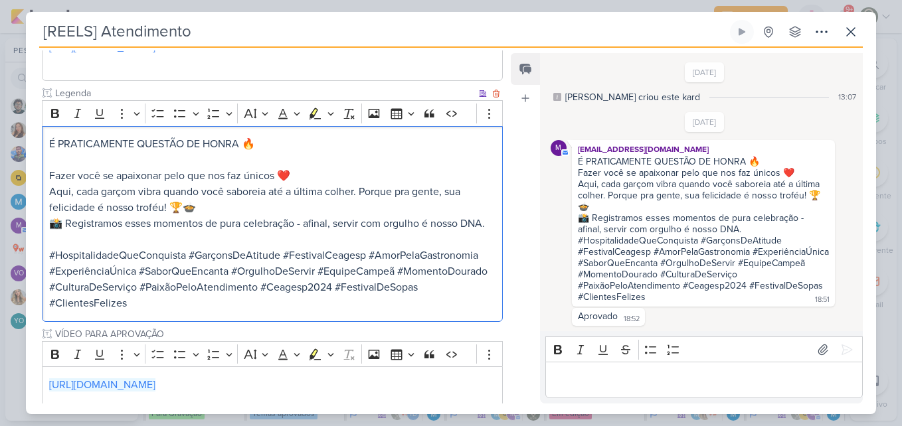
click at [258, 211] on p "Aqui, cada garçom vibra quando você saboreia até a última colher. Porque pra ge…" at bounding box center [272, 200] width 446 height 32
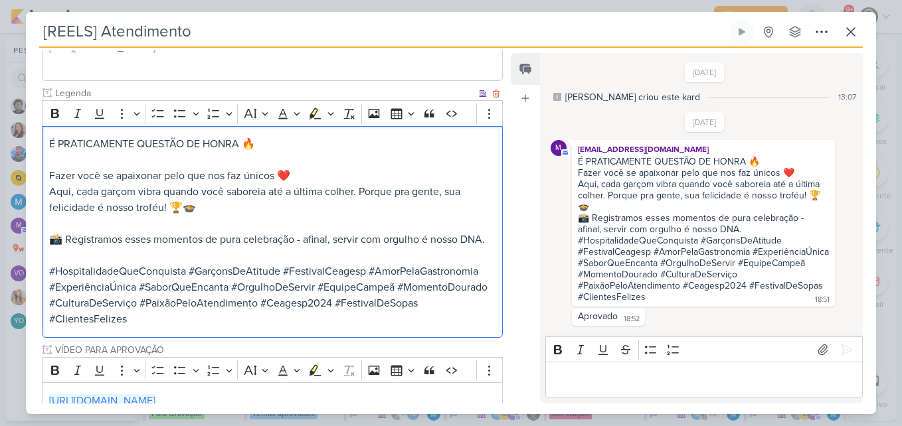
click at [314, 169] on p "Fazer você se apaixonar pelo que nos faz únicos ❤️" at bounding box center [272, 176] width 446 height 16
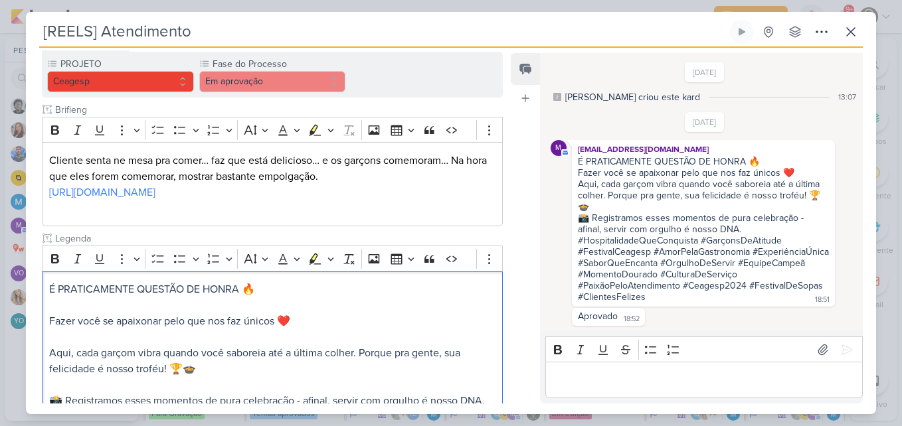
scroll to position [141, 0]
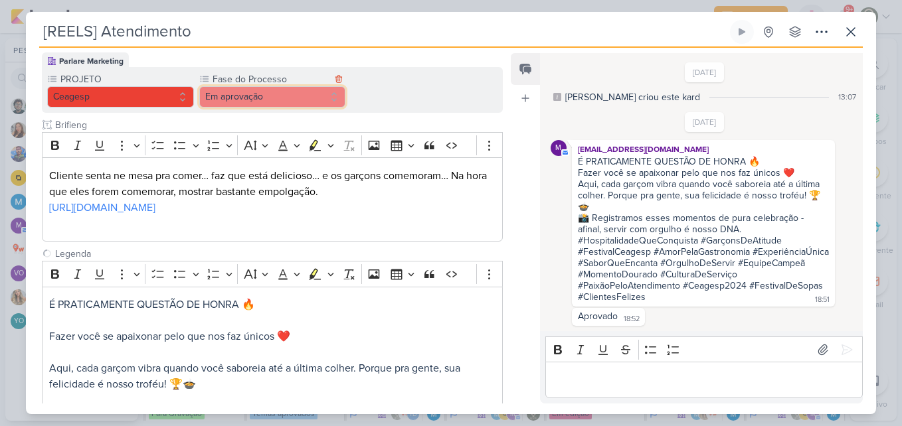
click at [283, 97] on button "Em aprovação" at bounding box center [272, 96] width 147 height 21
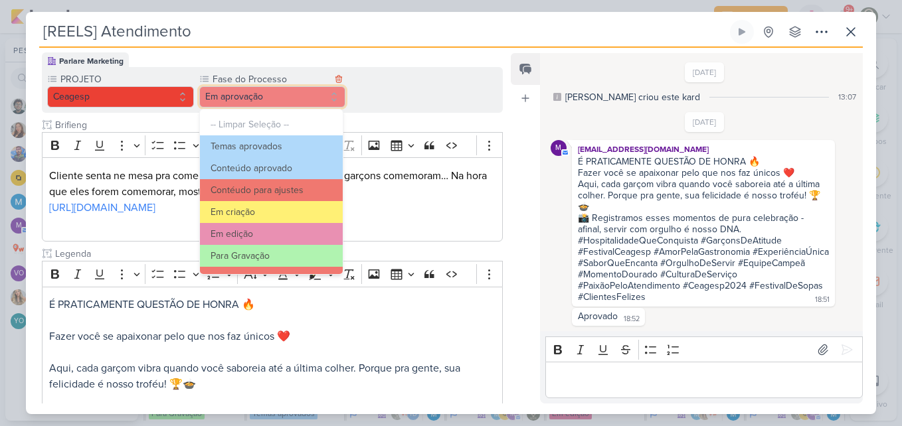
scroll to position [128, 0]
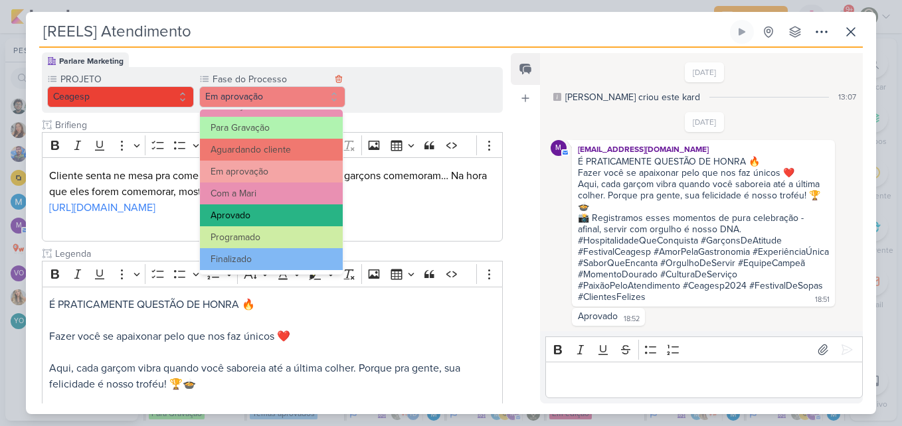
click at [290, 218] on button "Aprovado" at bounding box center [271, 216] width 143 height 22
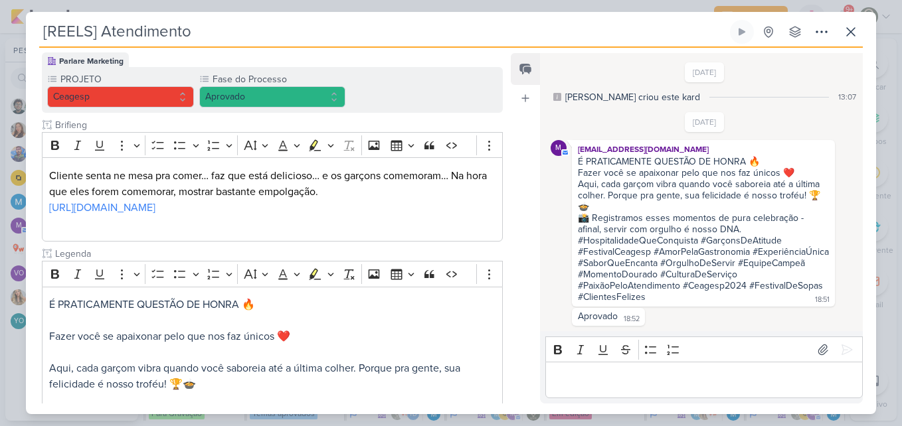
scroll to position [438, 0]
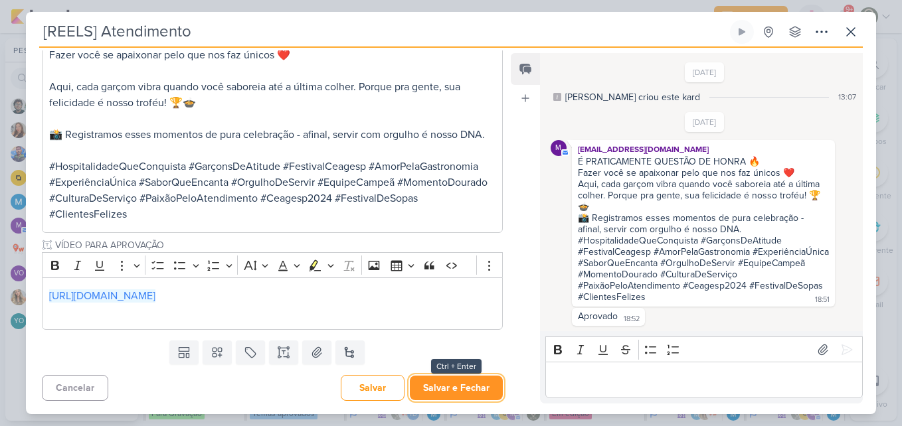
click at [459, 390] on button "Salvar e Fechar" at bounding box center [456, 388] width 93 height 25
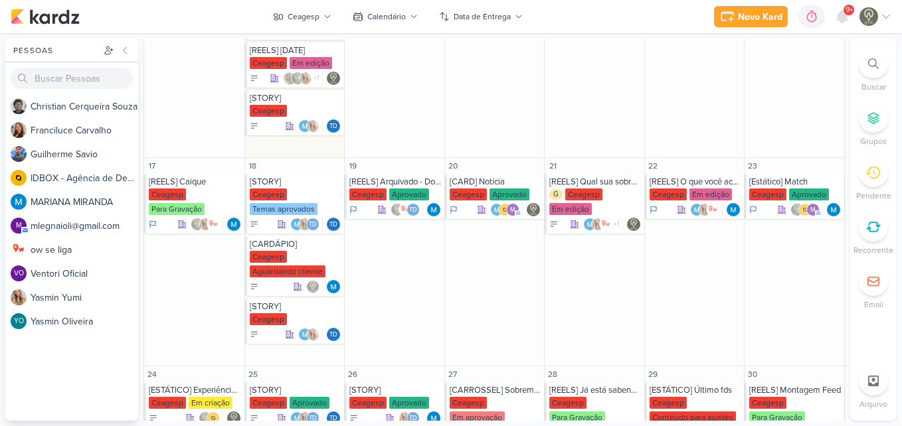
scroll to position [513, 0]
